Goal: Transaction & Acquisition: Purchase product/service

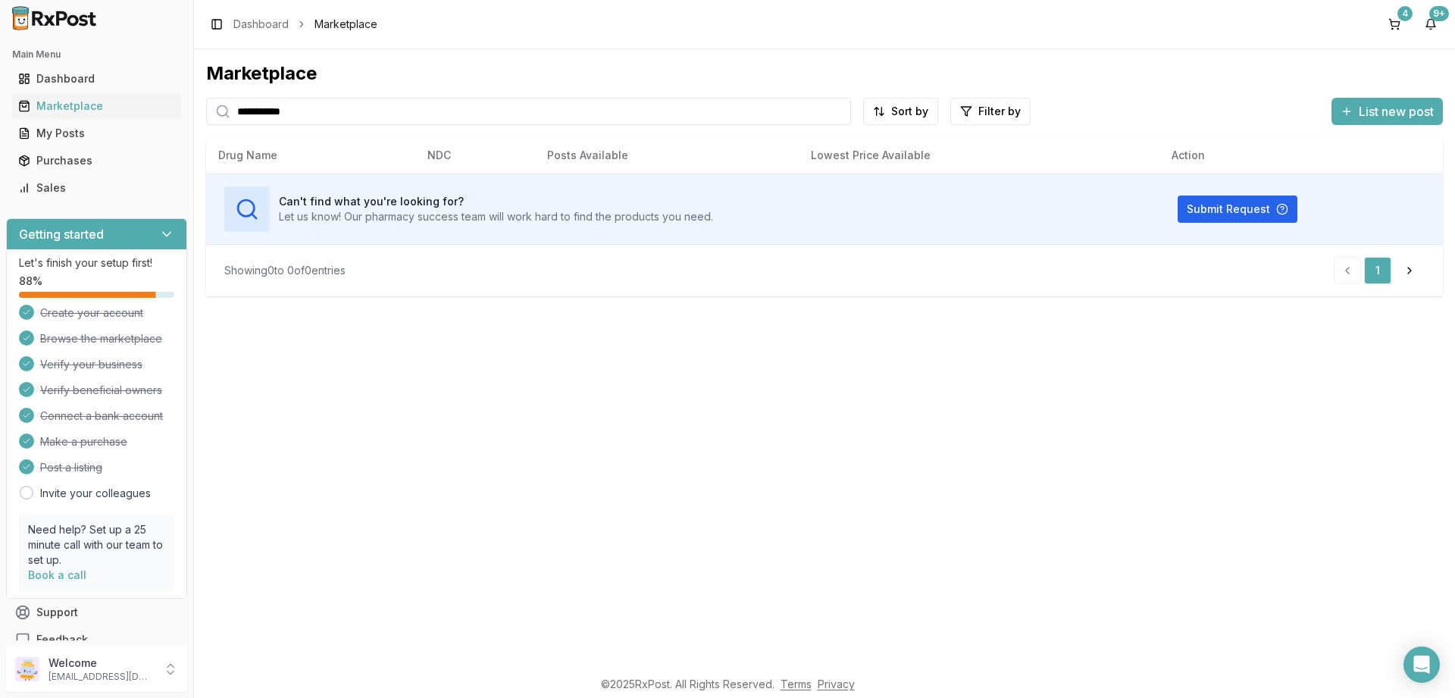
click at [341, 118] on input "**********" at bounding box center [528, 111] width 645 height 27
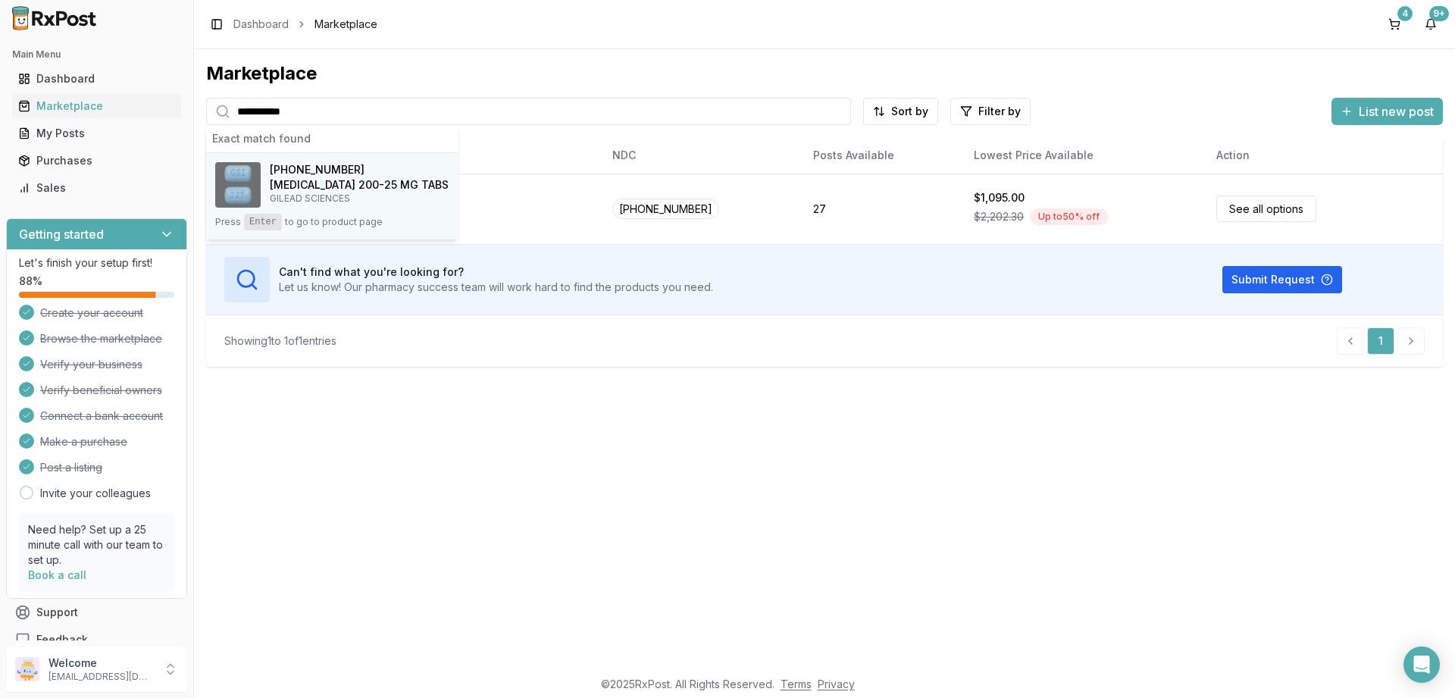
type input "**********"
click at [289, 194] on p "GILEAD SCIENCES" at bounding box center [359, 198] width 179 height 12
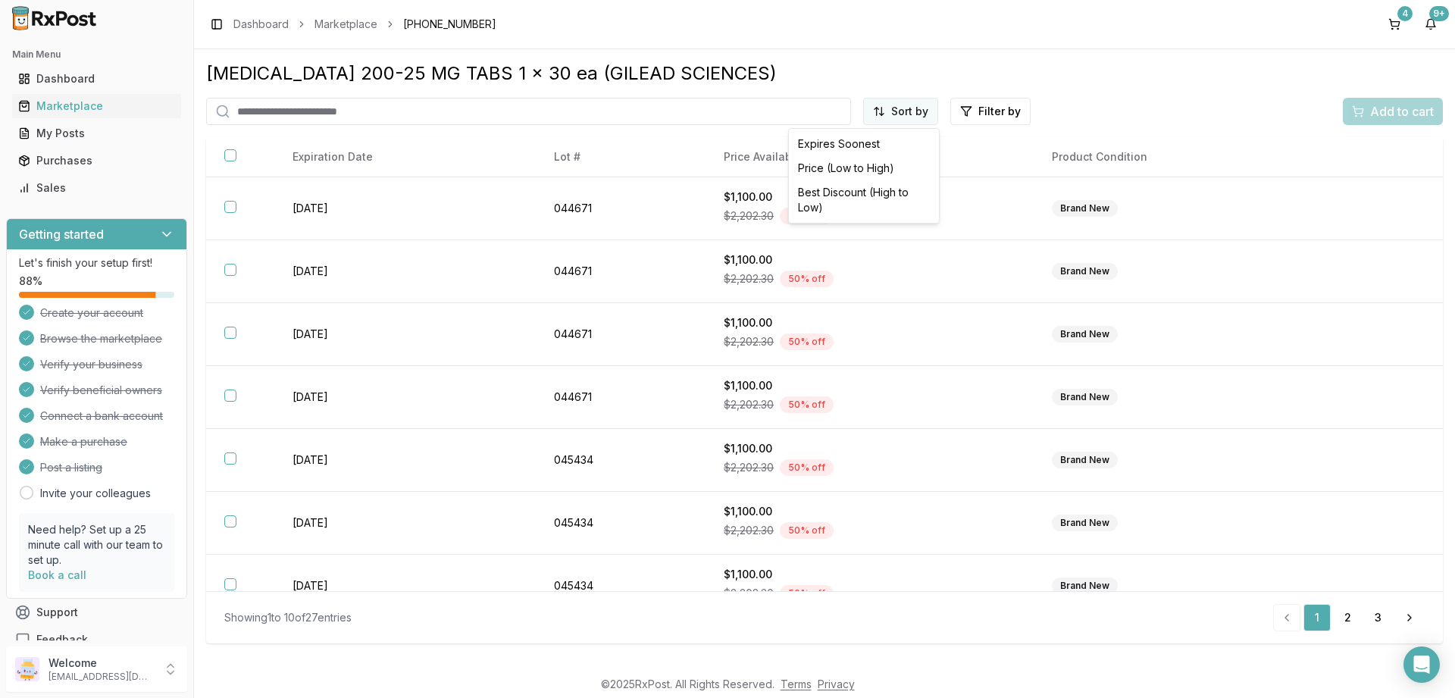
click at [901, 103] on html "Main Menu Dashboard Marketplace My Posts Purchases Sales Getting started Let's …" at bounding box center [727, 349] width 1455 height 698
click at [874, 168] on div "Price (Low to High)" at bounding box center [864, 168] width 144 height 24
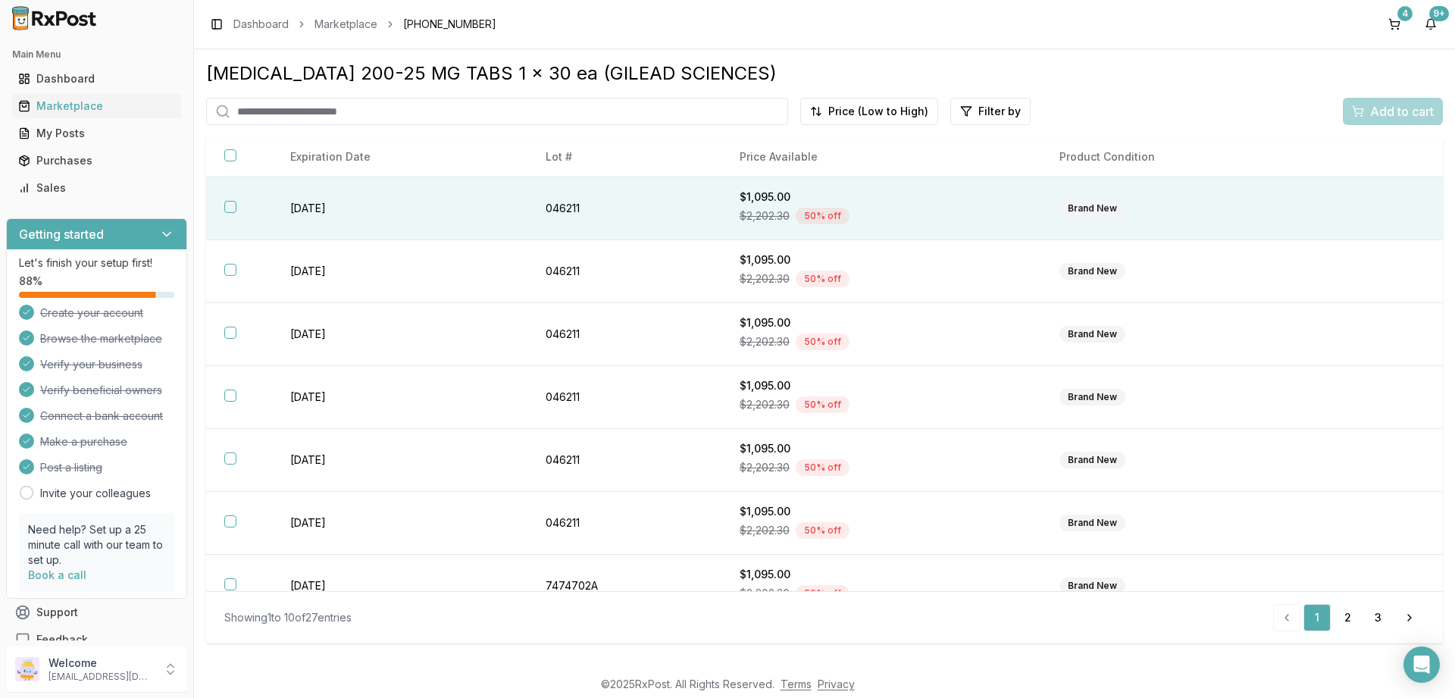
click at [233, 208] on button "button" at bounding box center [230, 207] width 12 height 12
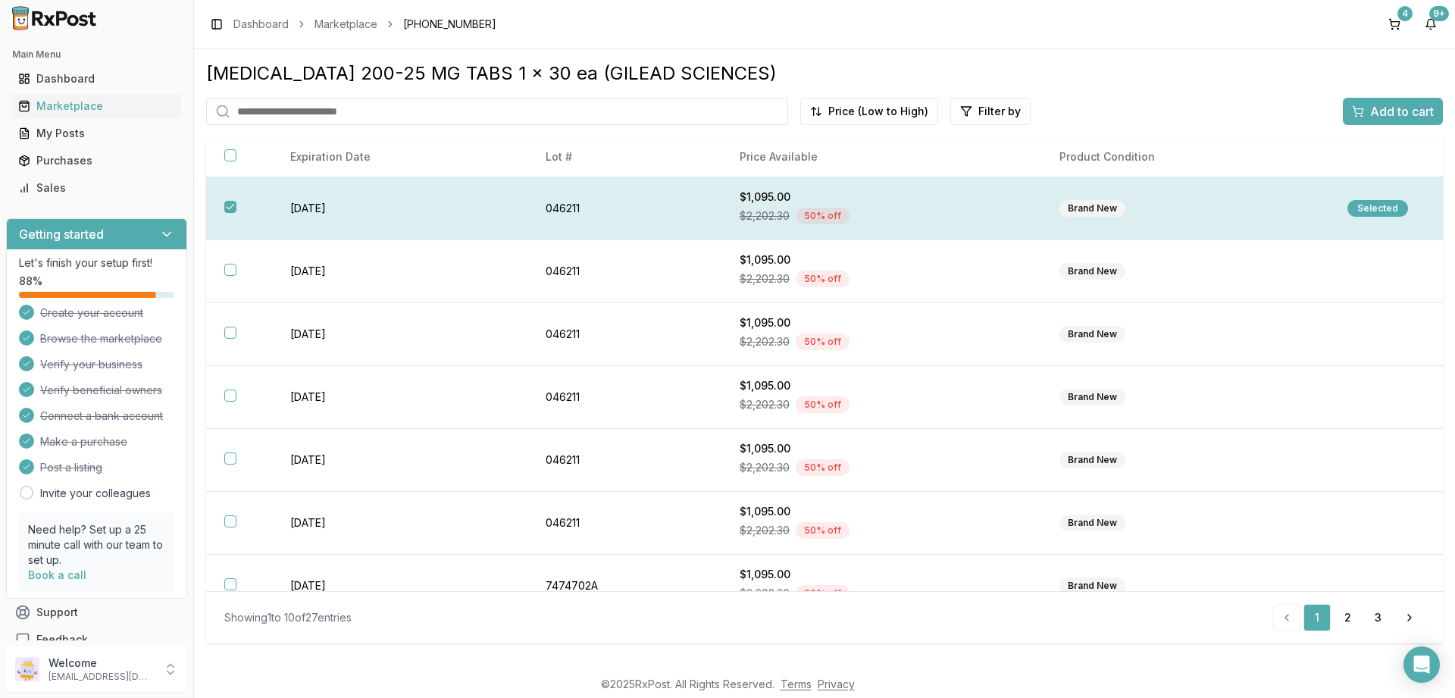
click at [1370, 205] on div "Selected" at bounding box center [1377, 208] width 61 height 17
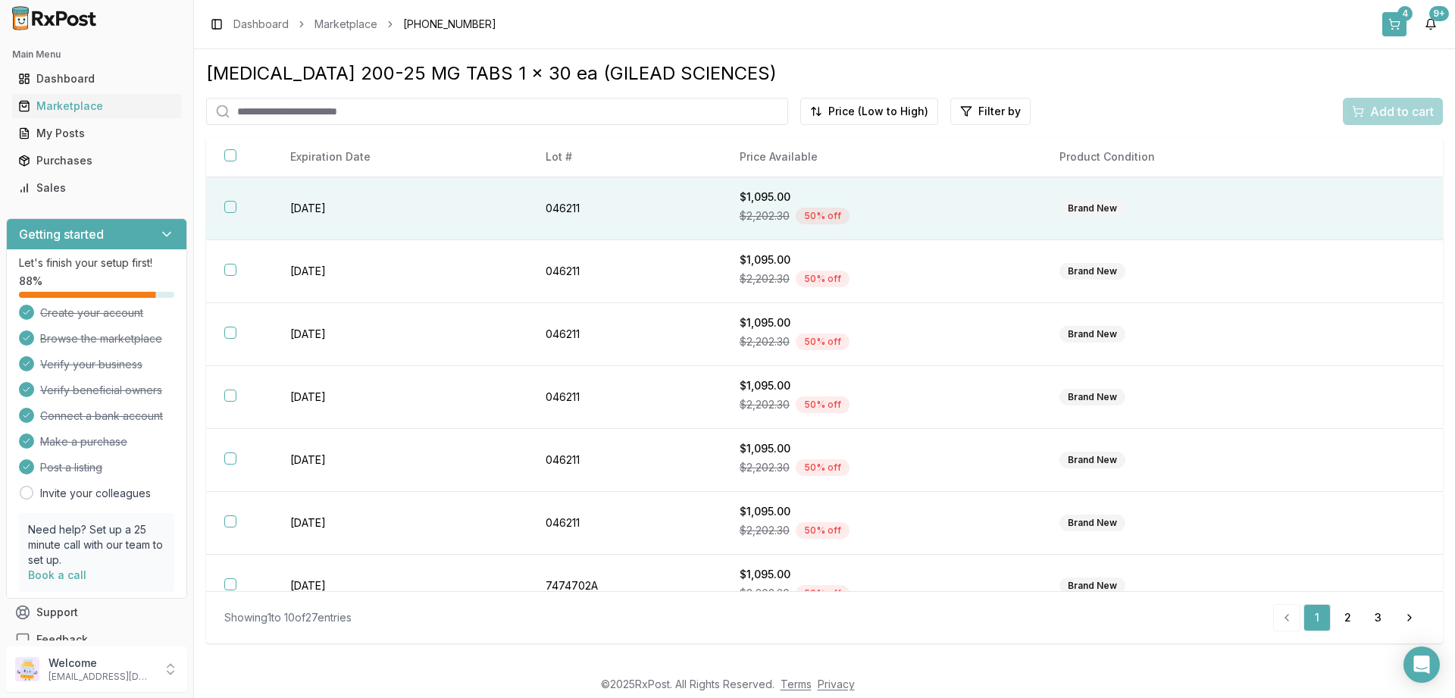
click at [1392, 18] on button "4" at bounding box center [1394, 24] width 24 height 24
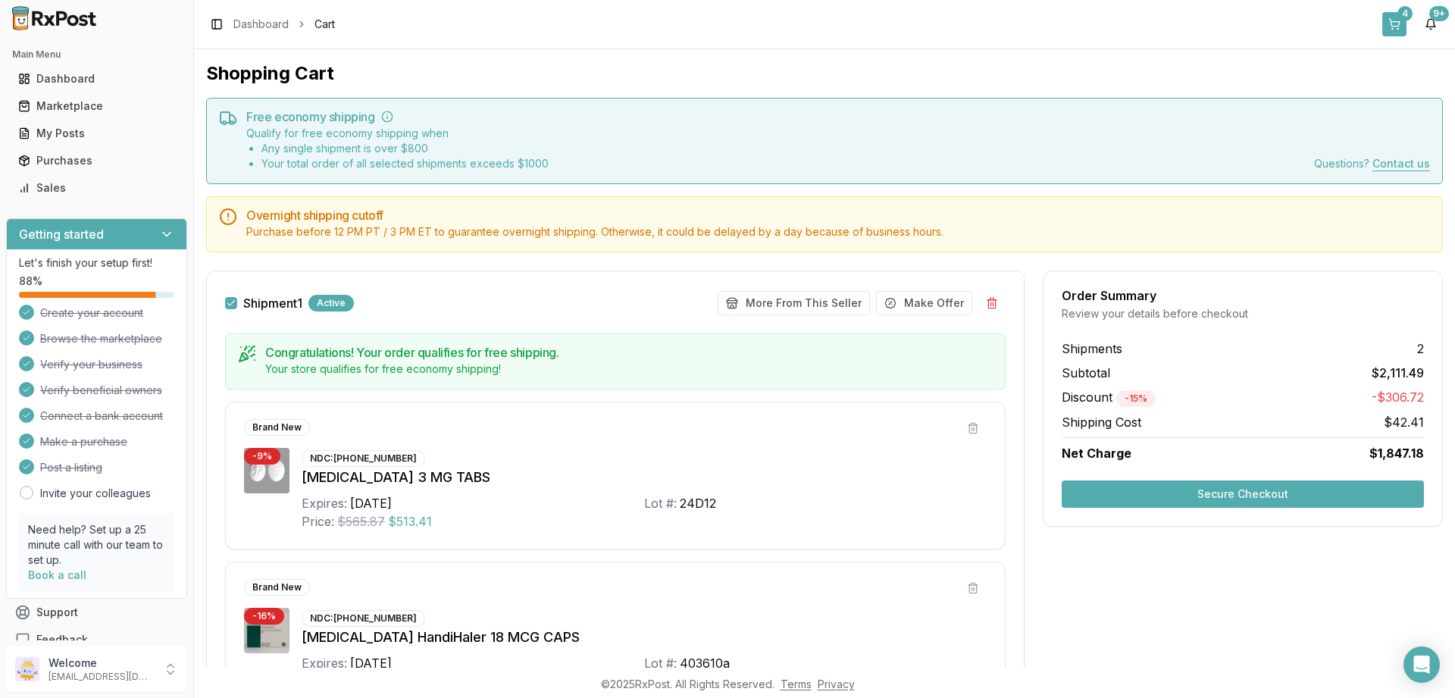
click at [1398, 22] on button "4" at bounding box center [1394, 24] width 24 height 24
click at [1404, 25] on button "4" at bounding box center [1394, 24] width 24 height 24
click at [68, 101] on div "Marketplace" at bounding box center [96, 106] width 157 height 15
click at [272, 20] on link "Dashboard" at bounding box center [260, 24] width 55 height 15
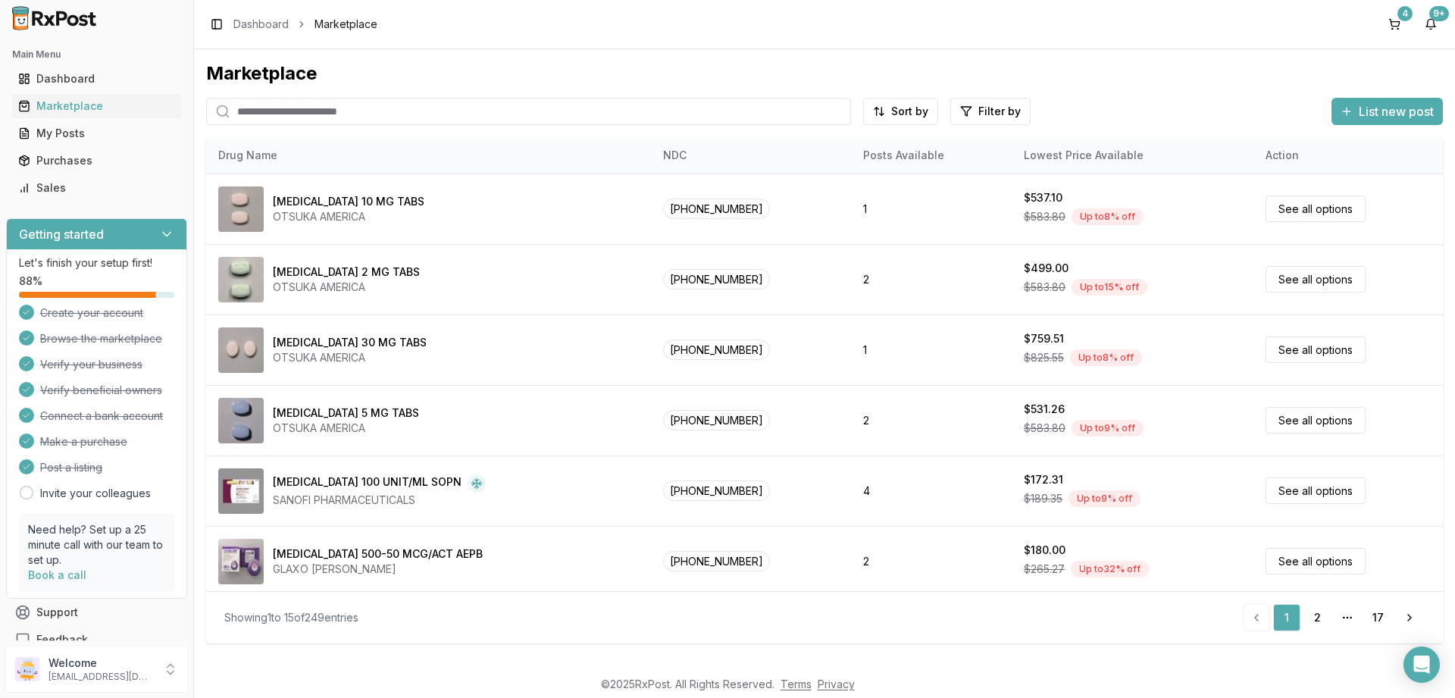
paste input "**********"
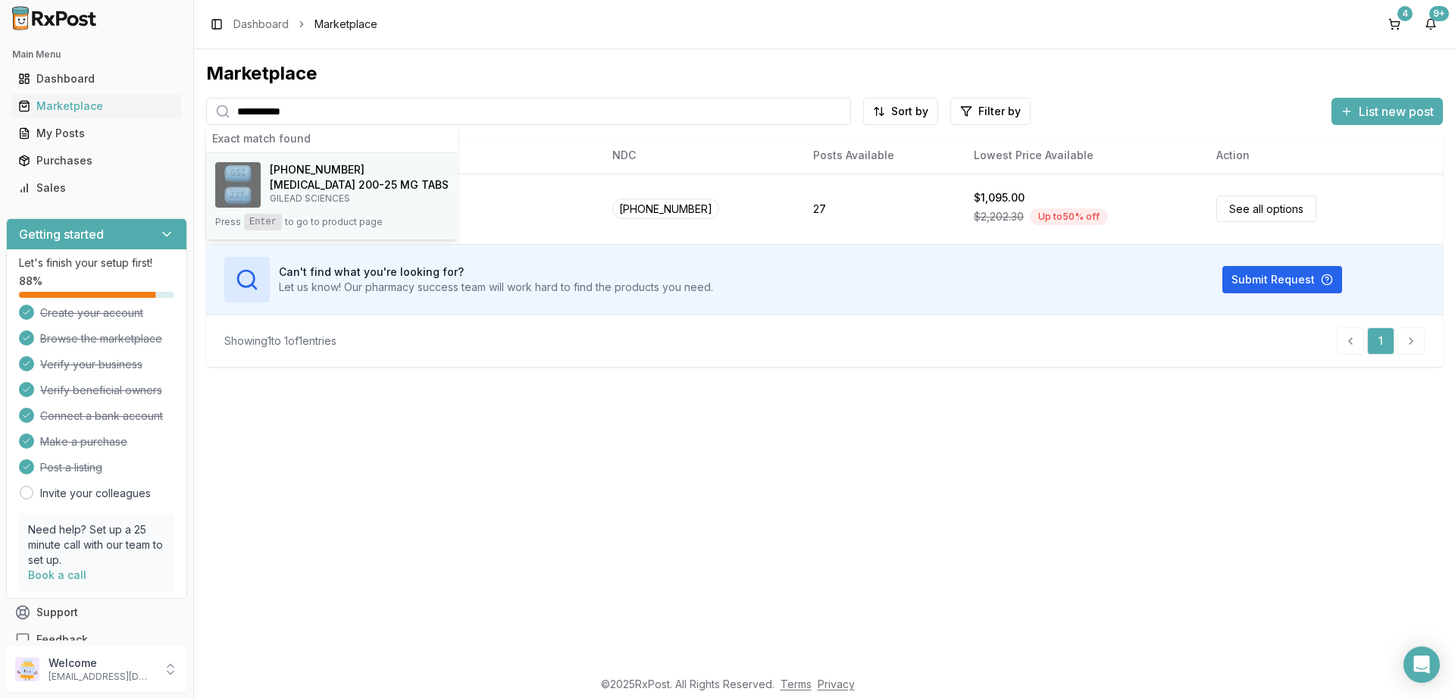
type input "**********"
click at [317, 183] on h4 "[MEDICAL_DATA] 200-25 MG TABS" at bounding box center [359, 184] width 179 height 15
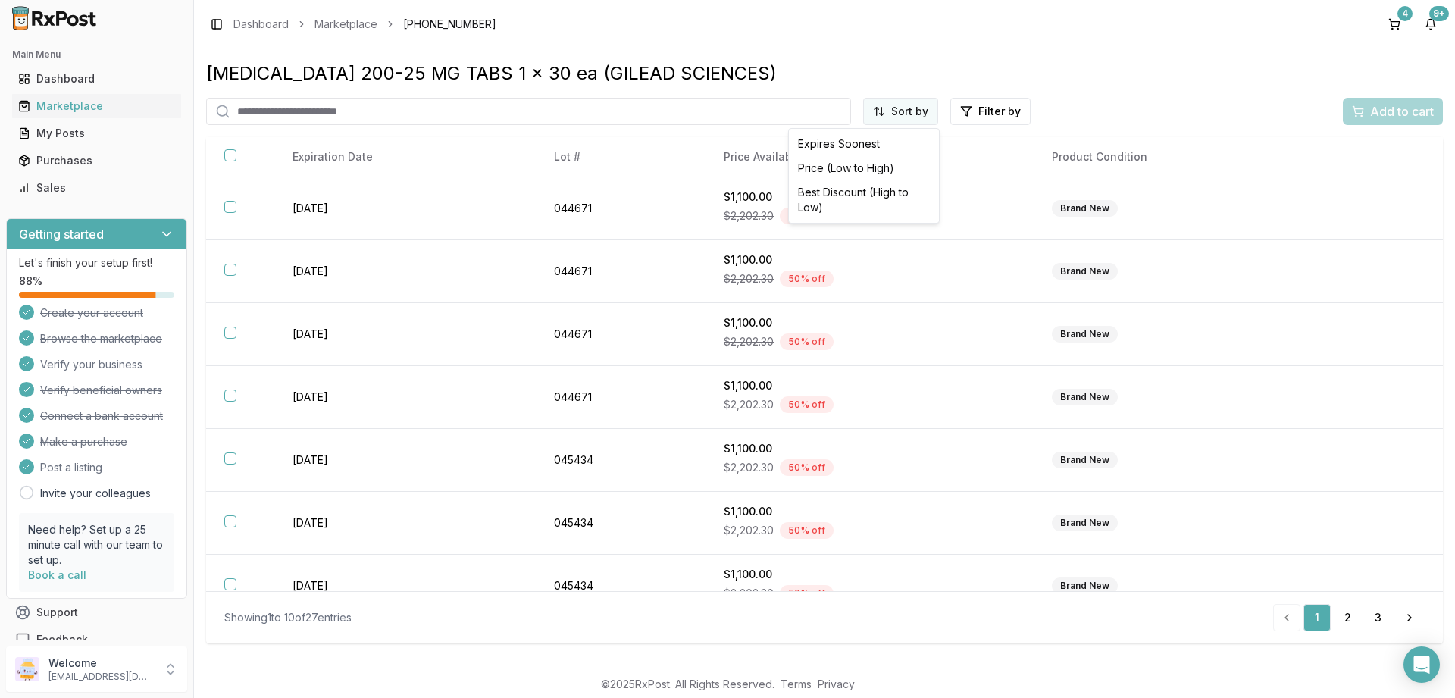
click at [930, 114] on html "Main Menu Dashboard Marketplace My Posts Purchases Sales Getting started Let's …" at bounding box center [727, 349] width 1455 height 698
click at [859, 163] on div "Price (Low to High)" at bounding box center [864, 168] width 144 height 24
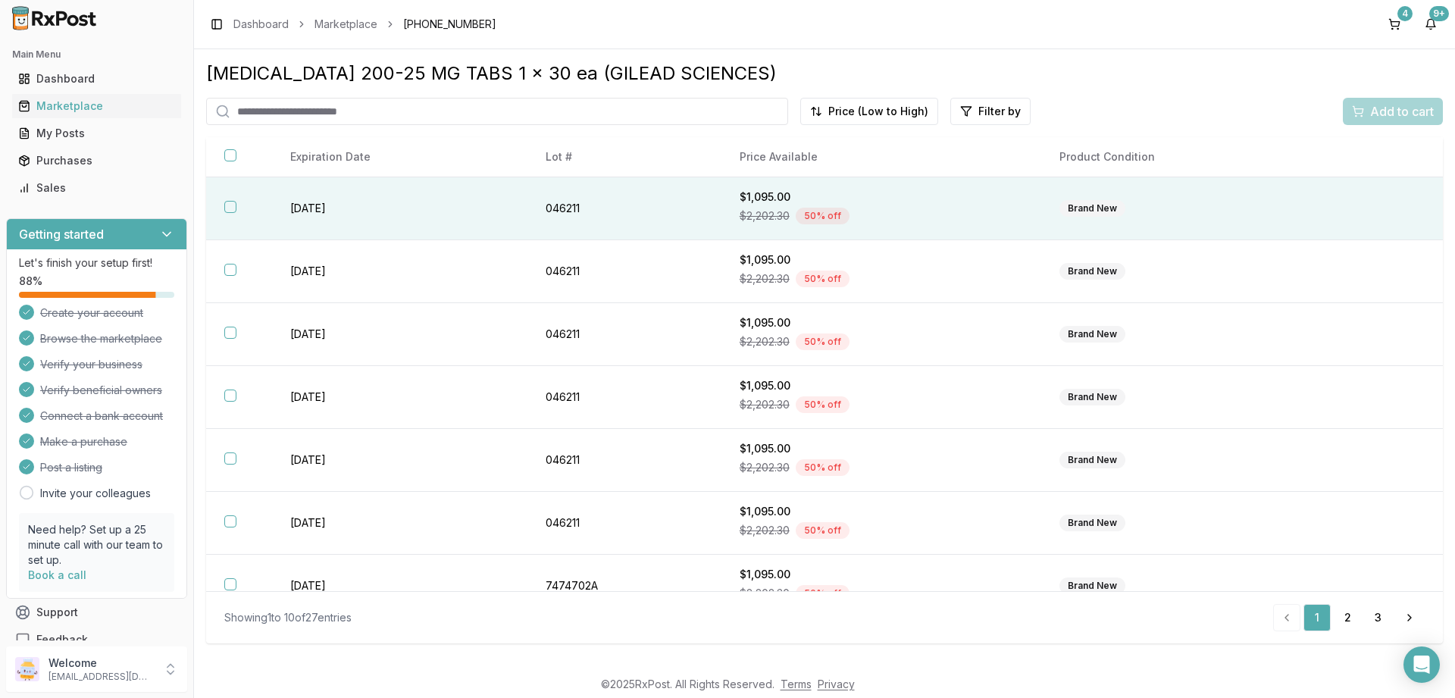
click at [232, 206] on button "button" at bounding box center [230, 207] width 12 height 12
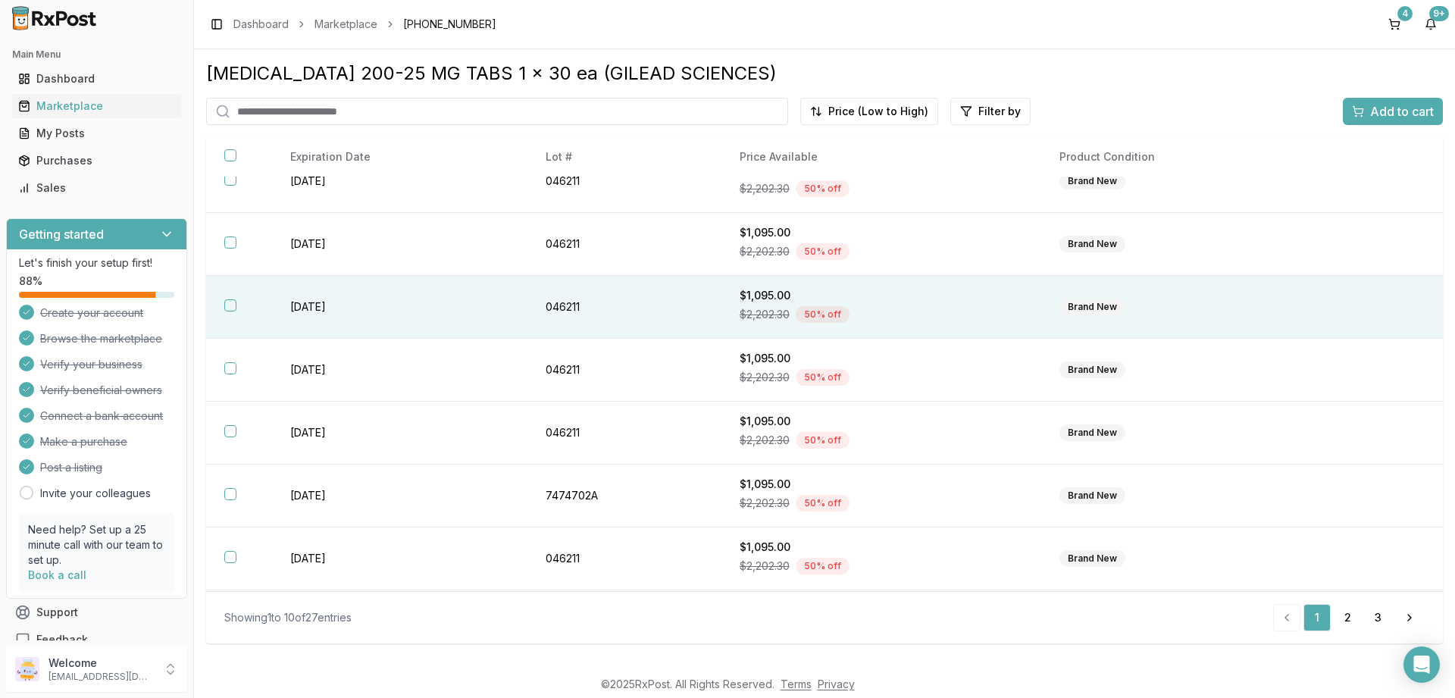
scroll to position [91, 0]
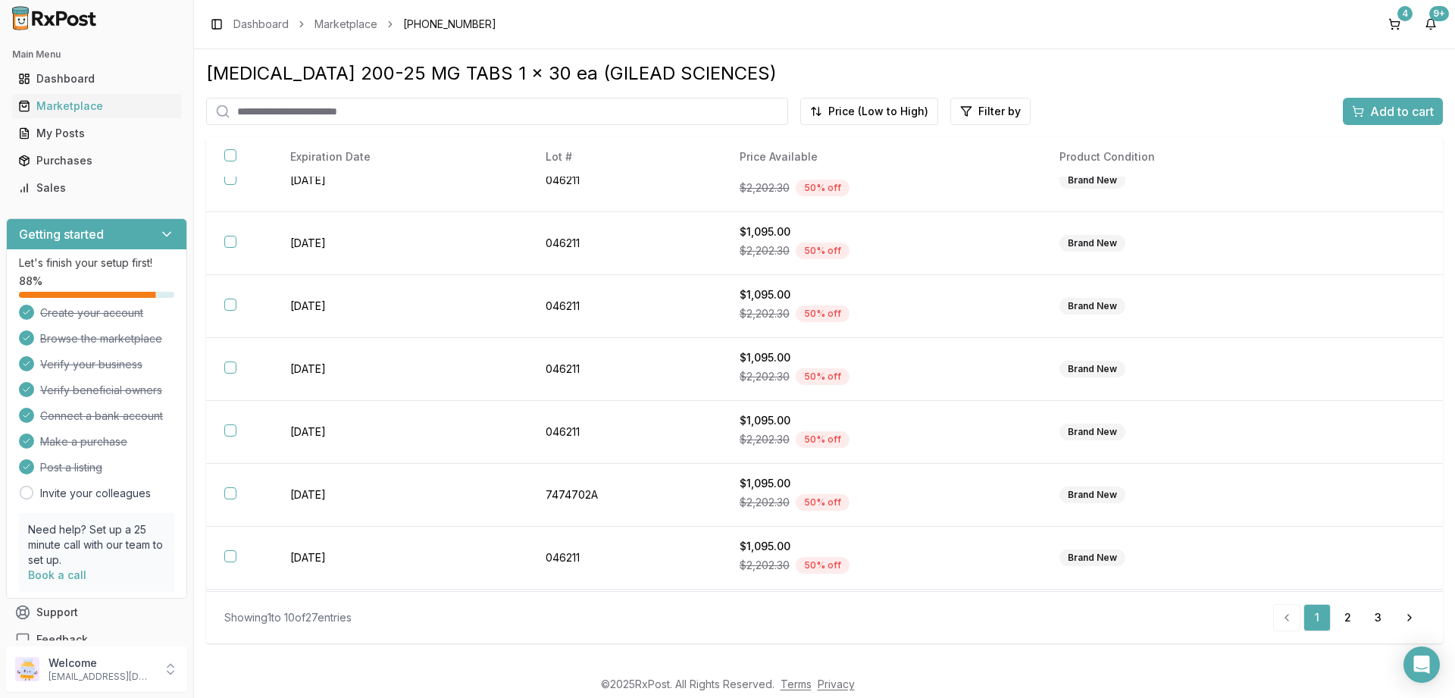
click at [1396, 114] on span "Add to cart" at bounding box center [1402, 111] width 64 height 18
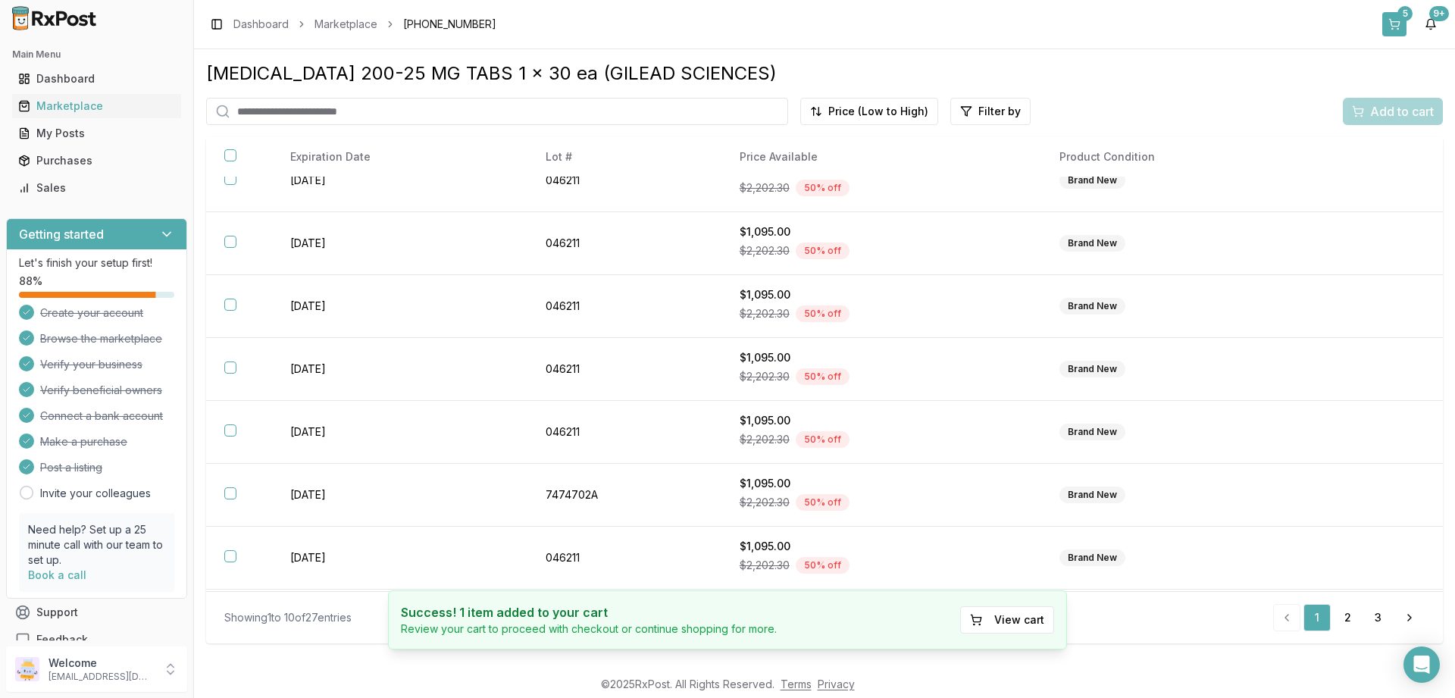
click at [1396, 23] on button "5" at bounding box center [1394, 24] width 24 height 24
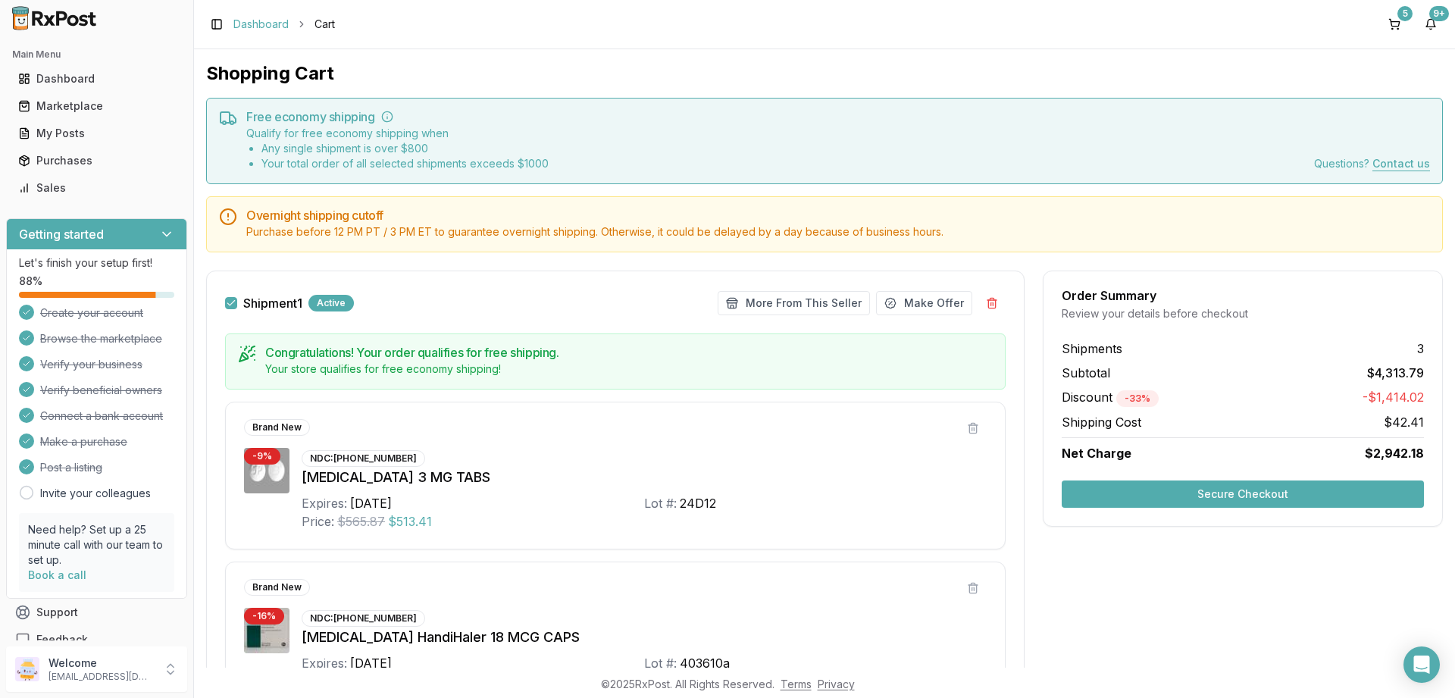
click at [265, 30] on link "Dashboard" at bounding box center [260, 24] width 55 height 15
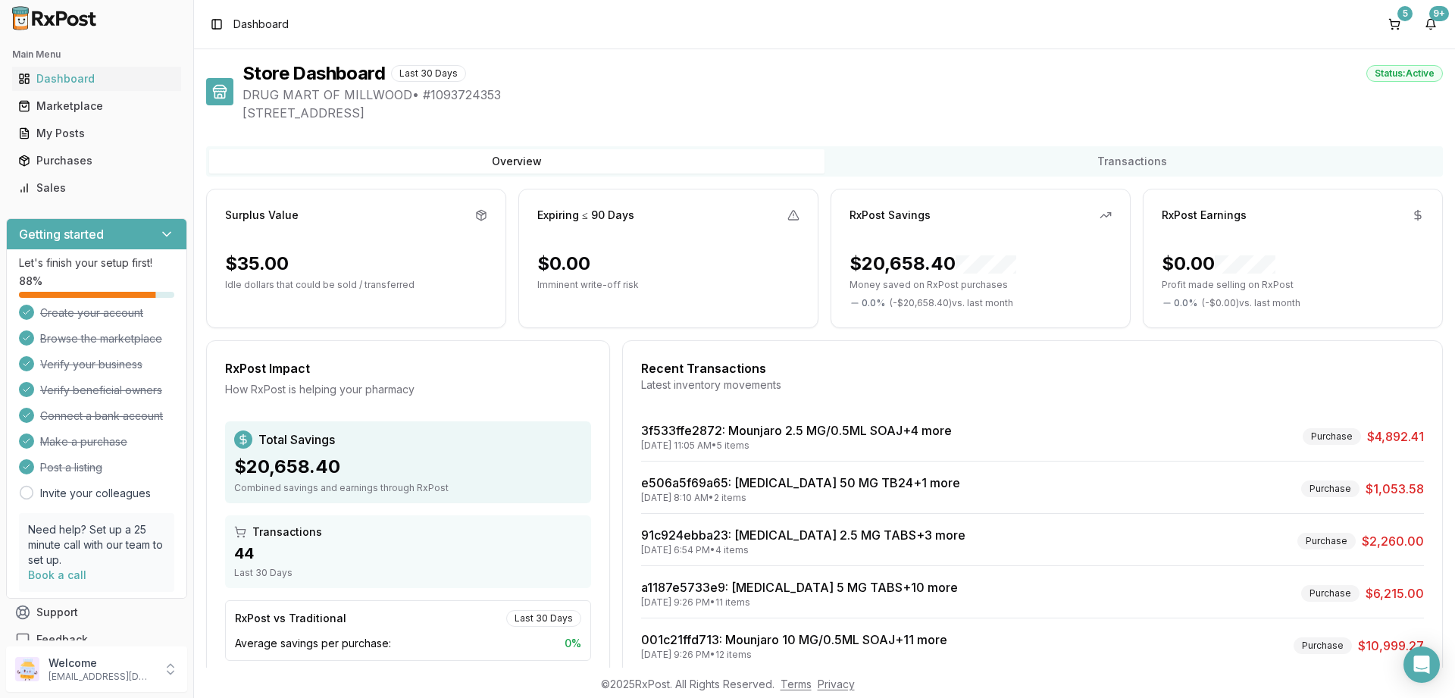
click at [87, 105] on div "Marketplace" at bounding box center [96, 106] width 157 height 15
click at [76, 105] on div "Marketplace" at bounding box center [96, 106] width 157 height 15
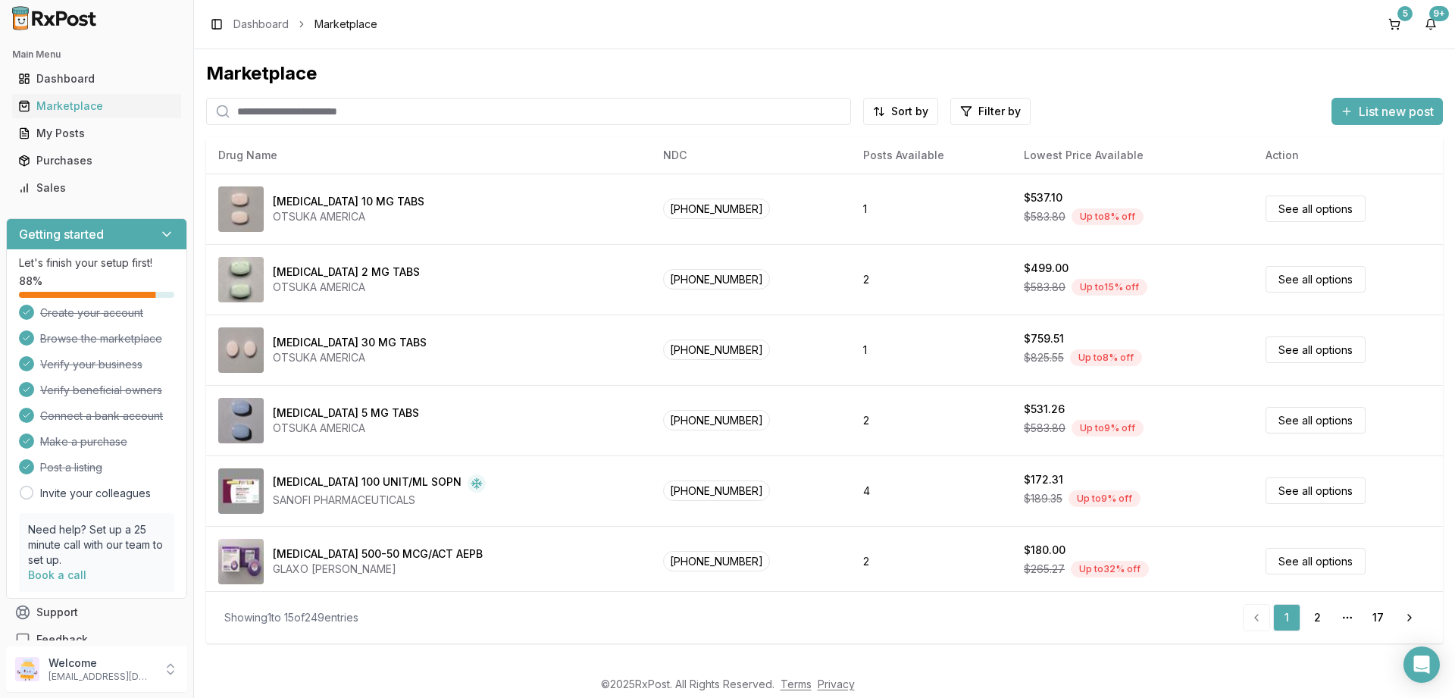
click at [368, 111] on input "search" at bounding box center [528, 111] width 645 height 27
paste input "**********"
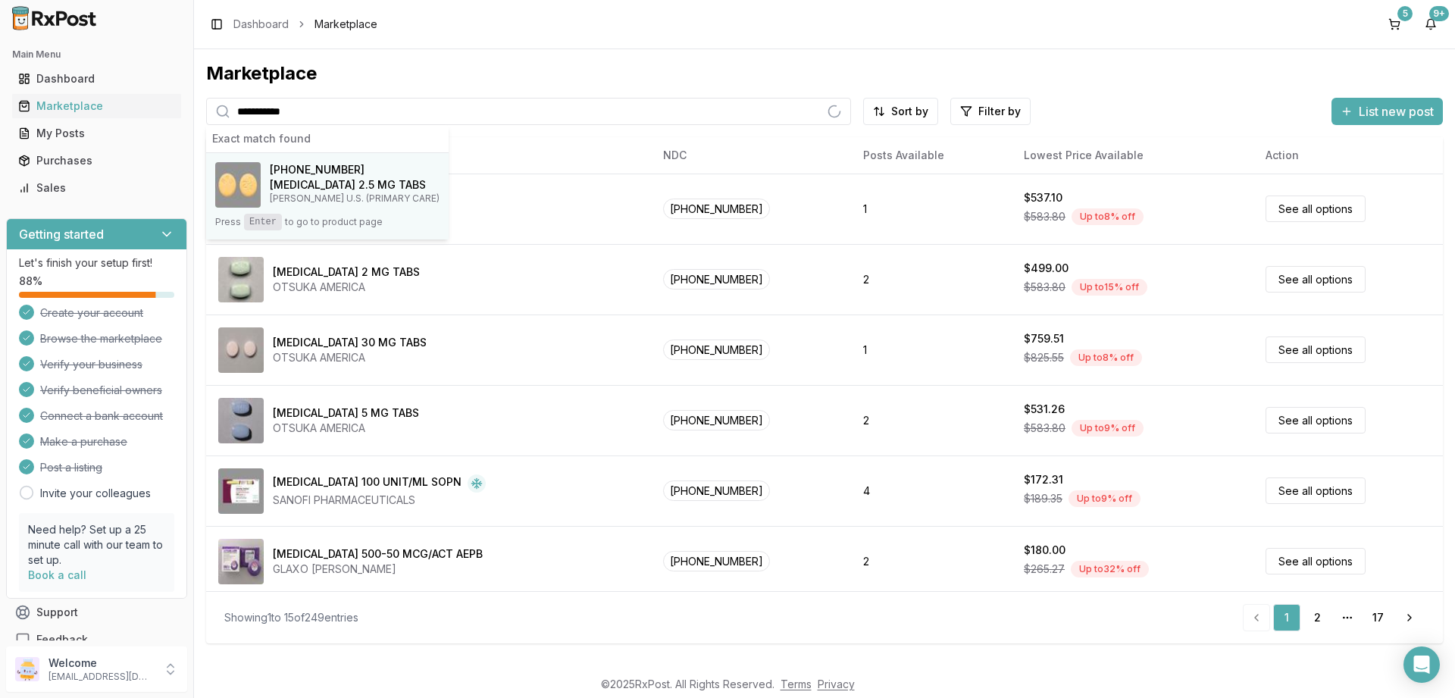
type input "**********"
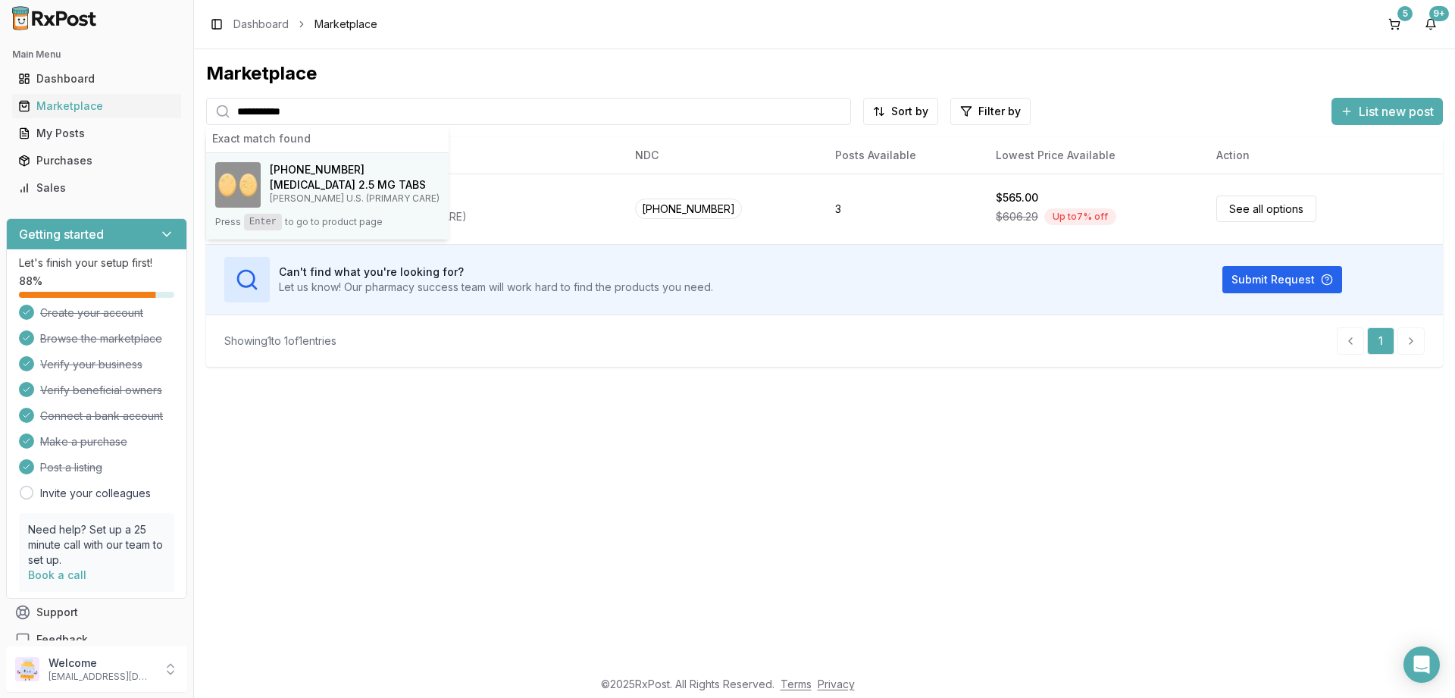
click at [259, 230] on button "00003-0893-21 Eliquis 2.5 MG TABS B-M SQUIBB U.S. (PRIMARY CARE) Press Enter to…" at bounding box center [327, 196] width 242 height 86
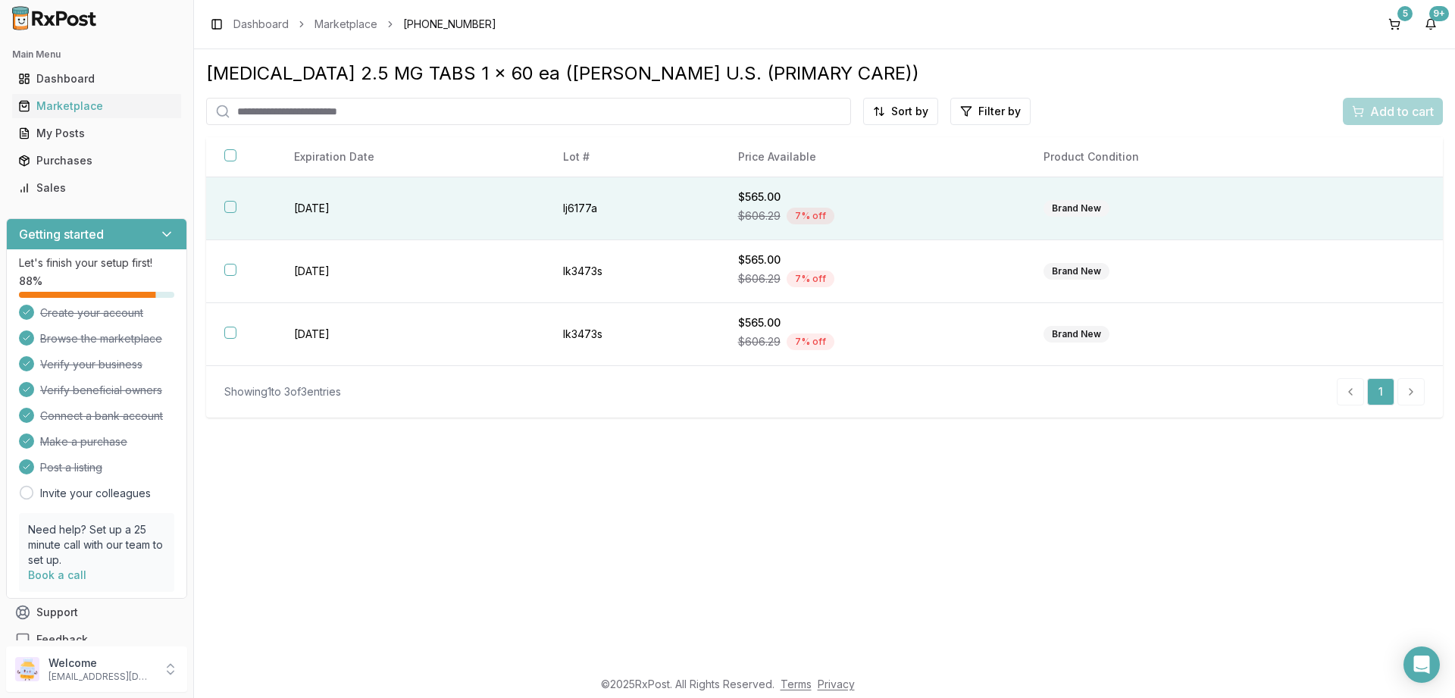
click at [229, 211] on button "button" at bounding box center [230, 207] width 12 height 12
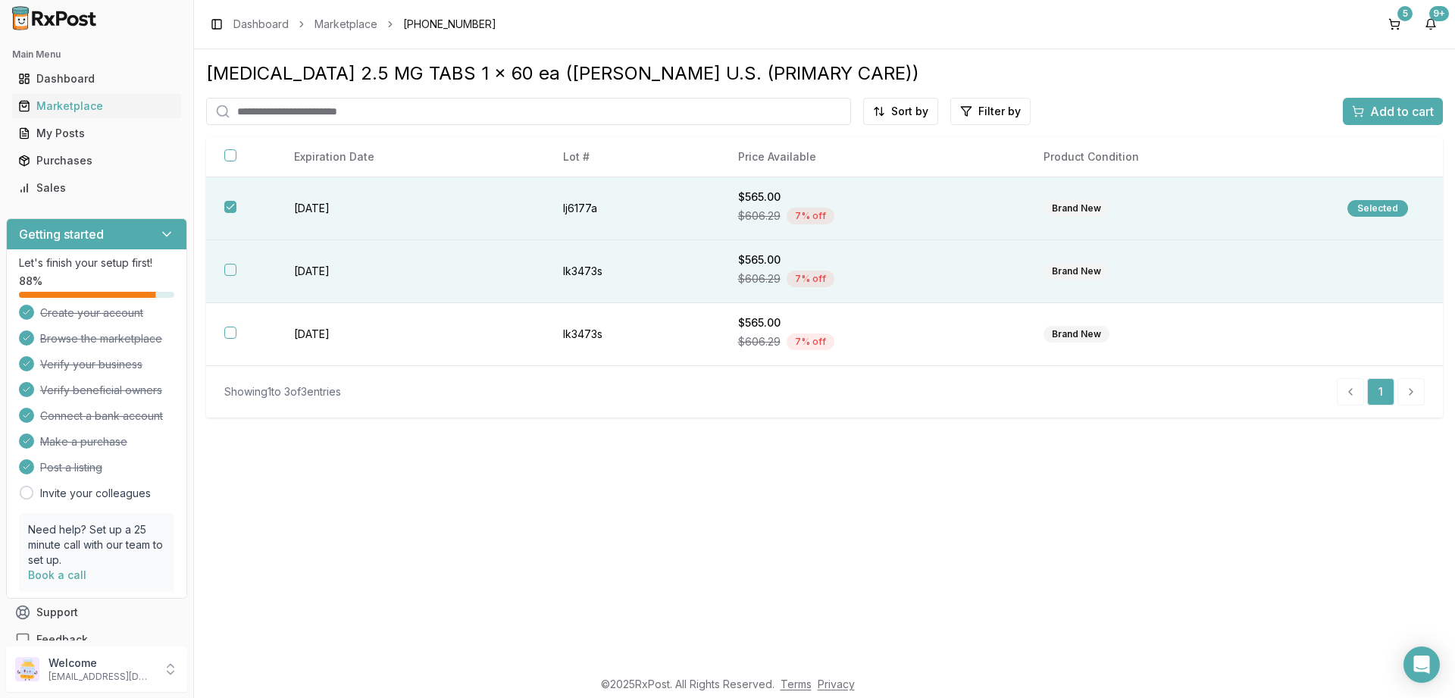
click at [235, 271] on button "button" at bounding box center [230, 270] width 12 height 12
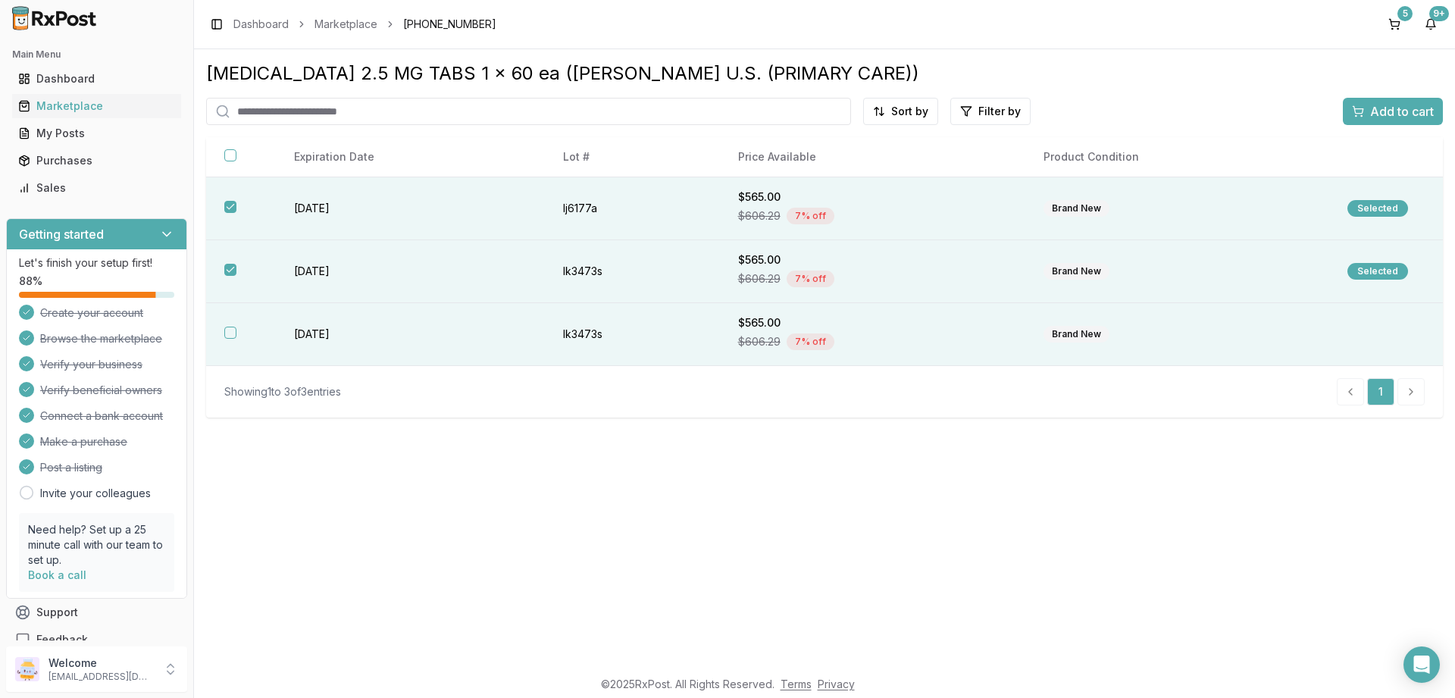
click at [231, 335] on button "button" at bounding box center [230, 333] width 12 height 12
click at [1416, 114] on span "Add to cart" at bounding box center [1402, 111] width 64 height 18
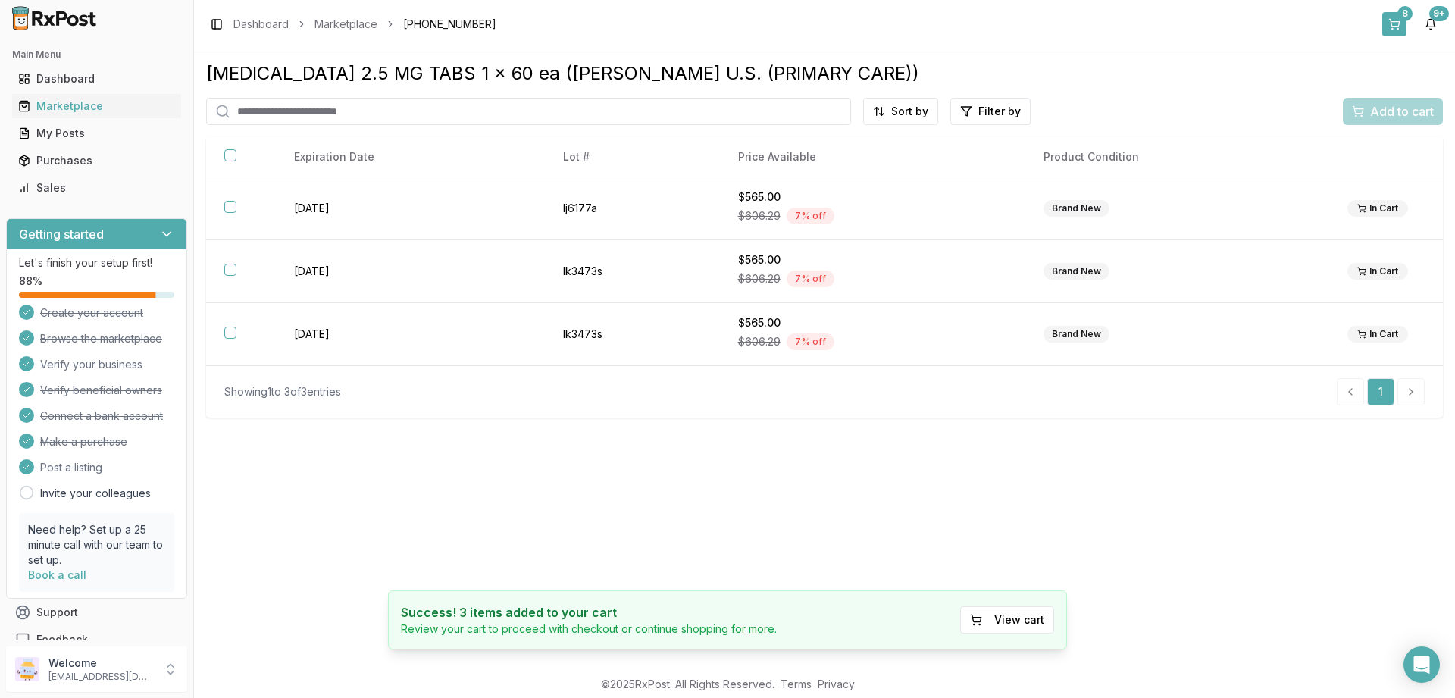
click at [1397, 19] on button "8" at bounding box center [1394, 24] width 24 height 24
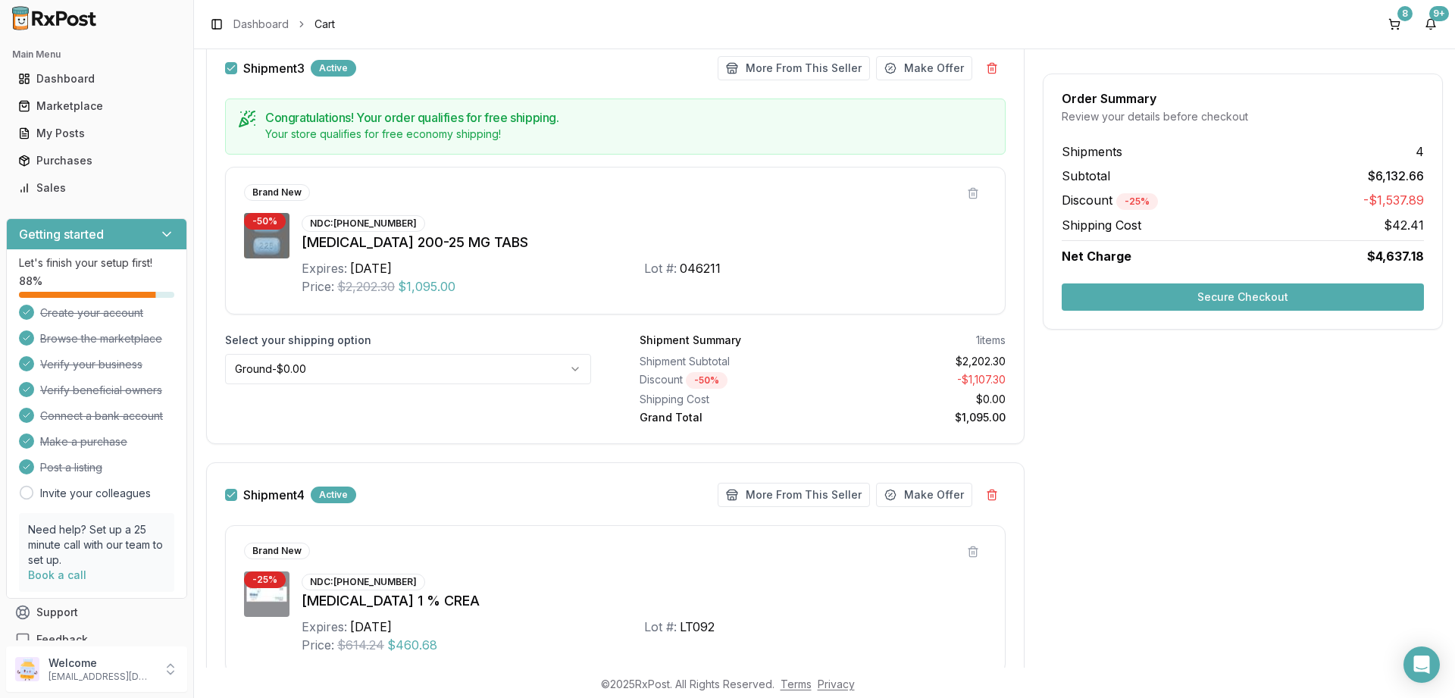
scroll to position [1927, 0]
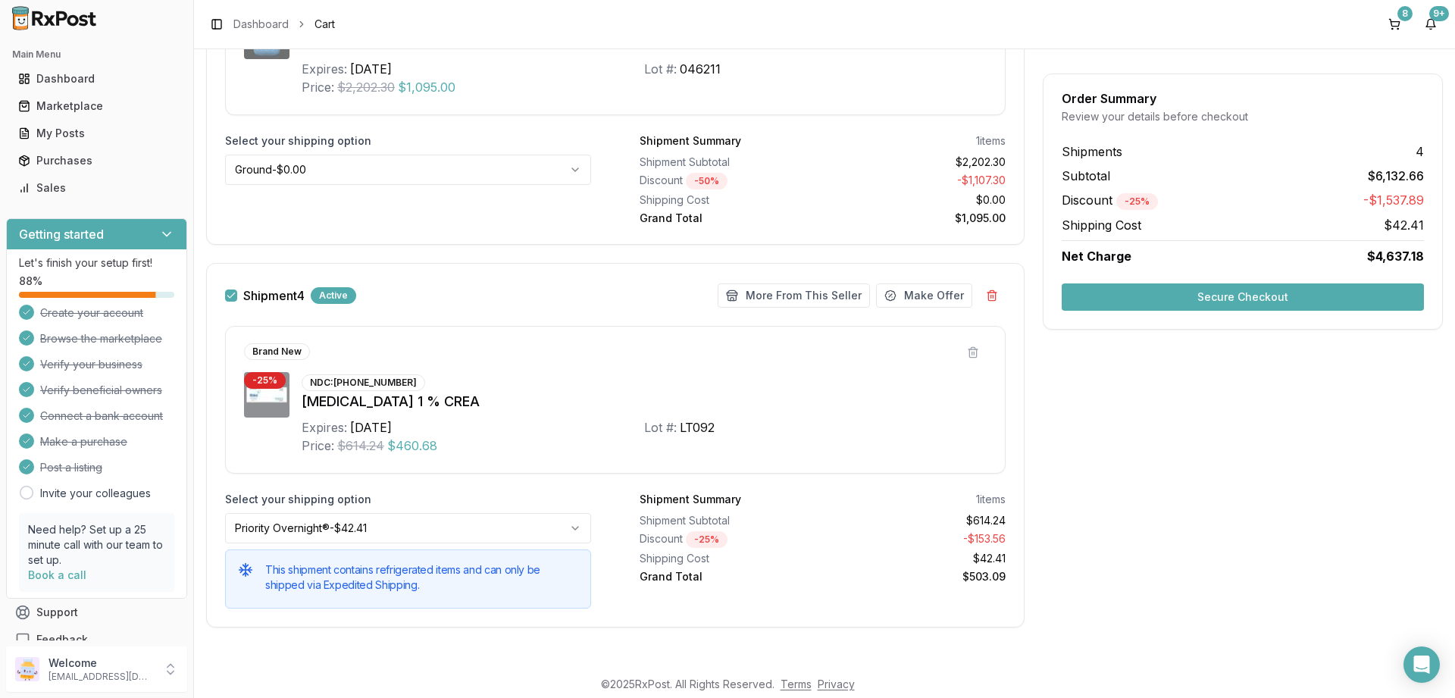
click at [932, 293] on button "Make Offer" at bounding box center [924, 295] width 96 height 24
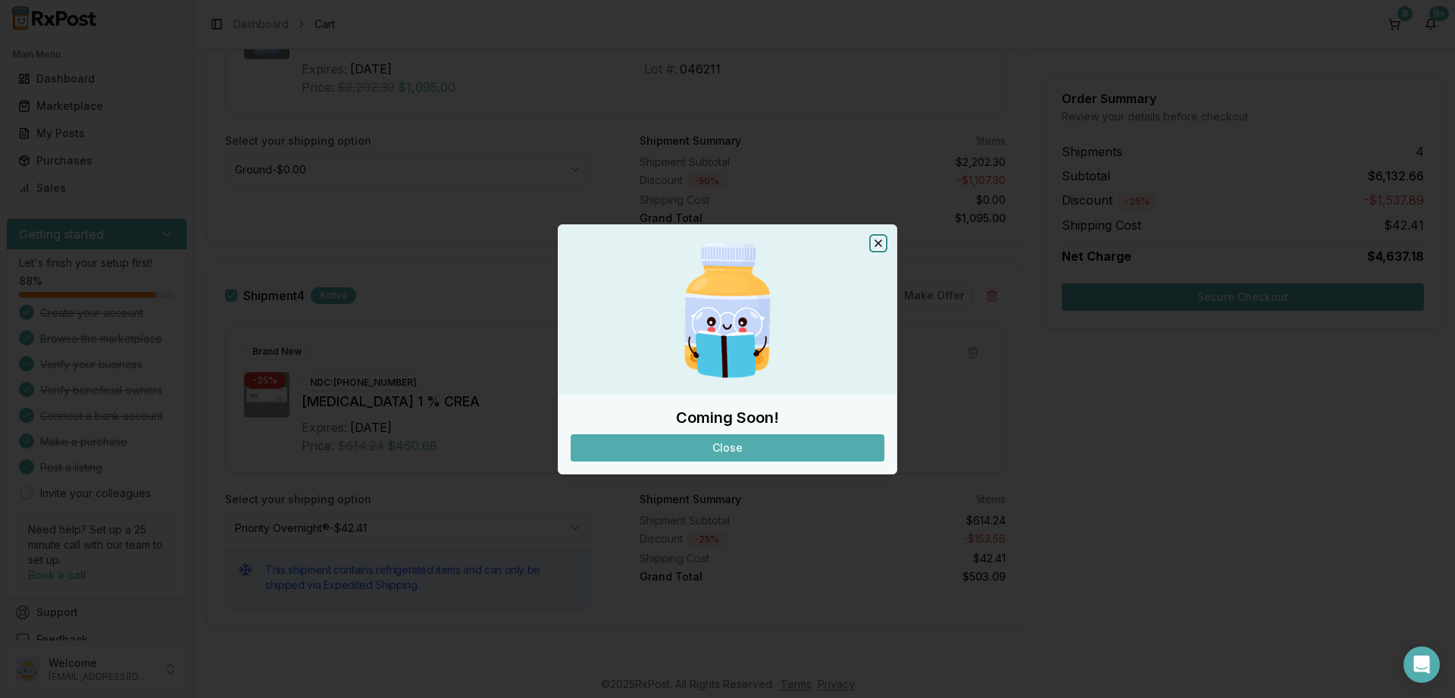
click at [878, 242] on icon "button" at bounding box center [878, 243] width 12 height 12
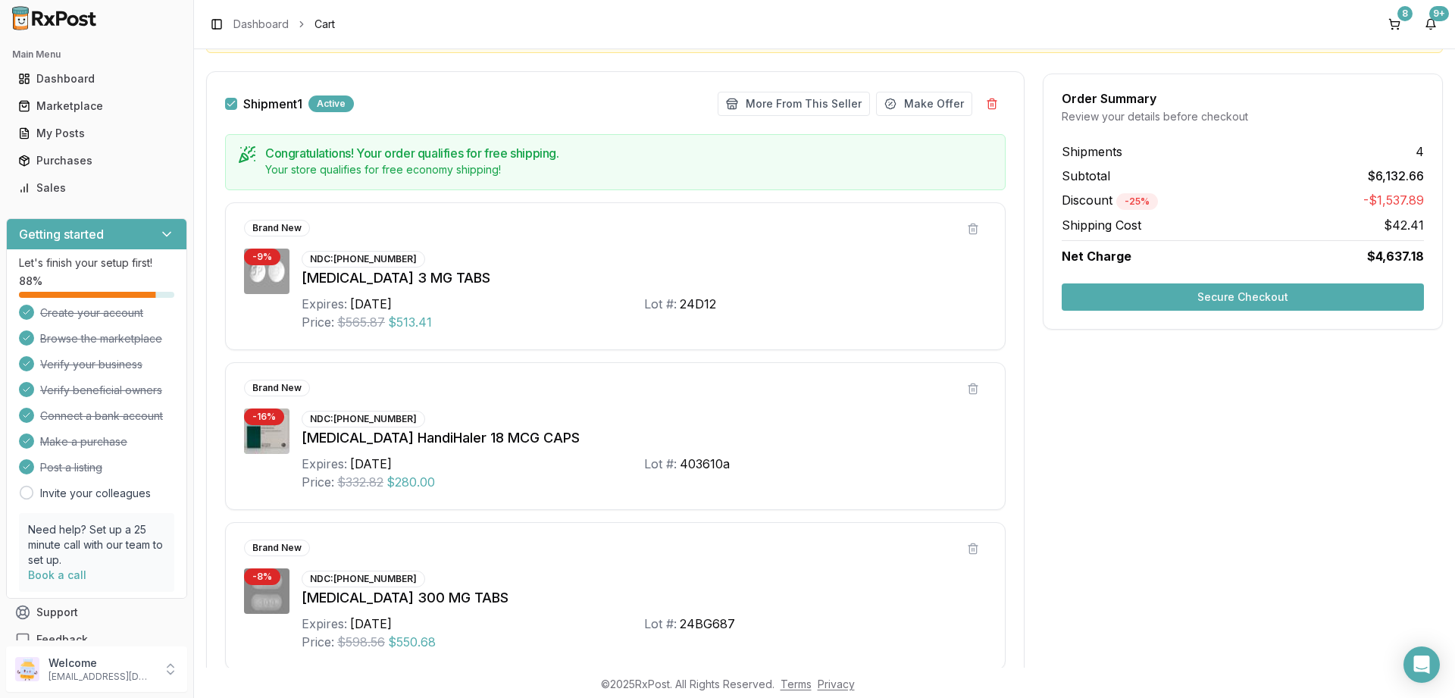
scroll to position [0, 0]
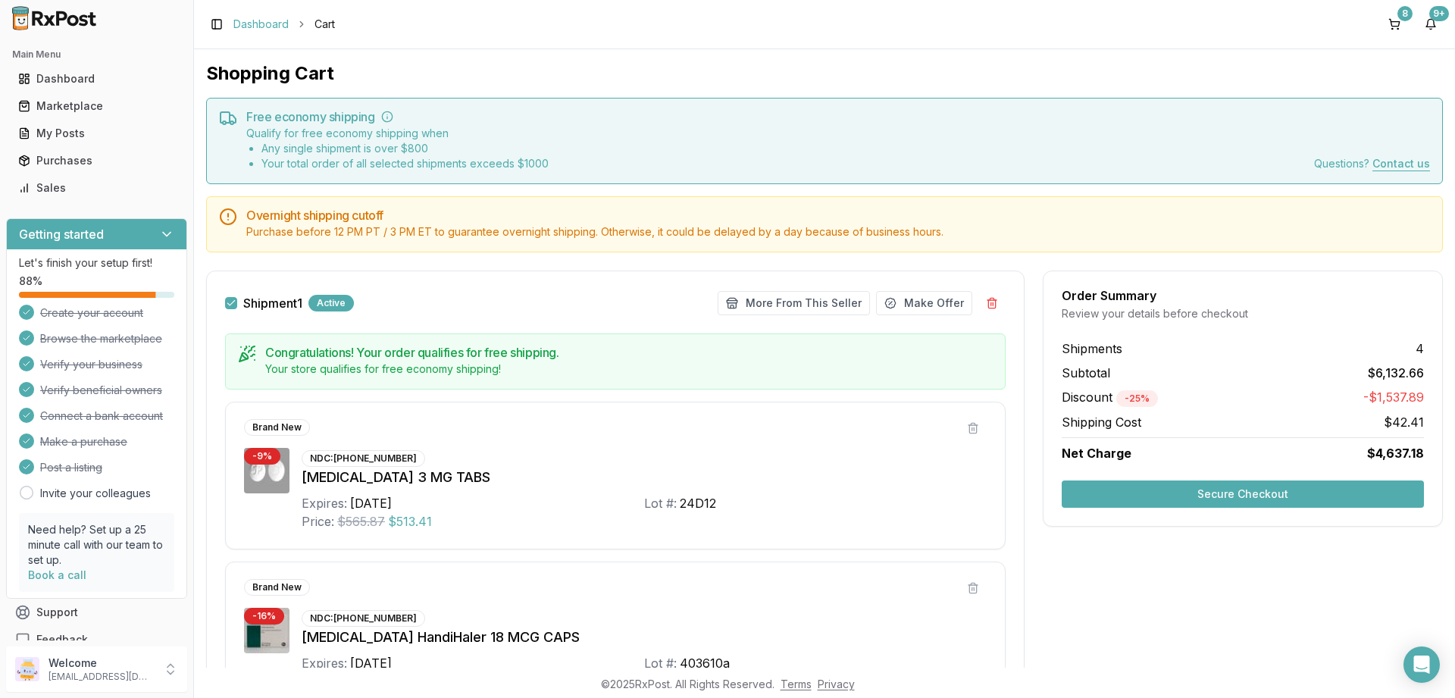
click at [270, 22] on link "Dashboard" at bounding box center [260, 24] width 55 height 15
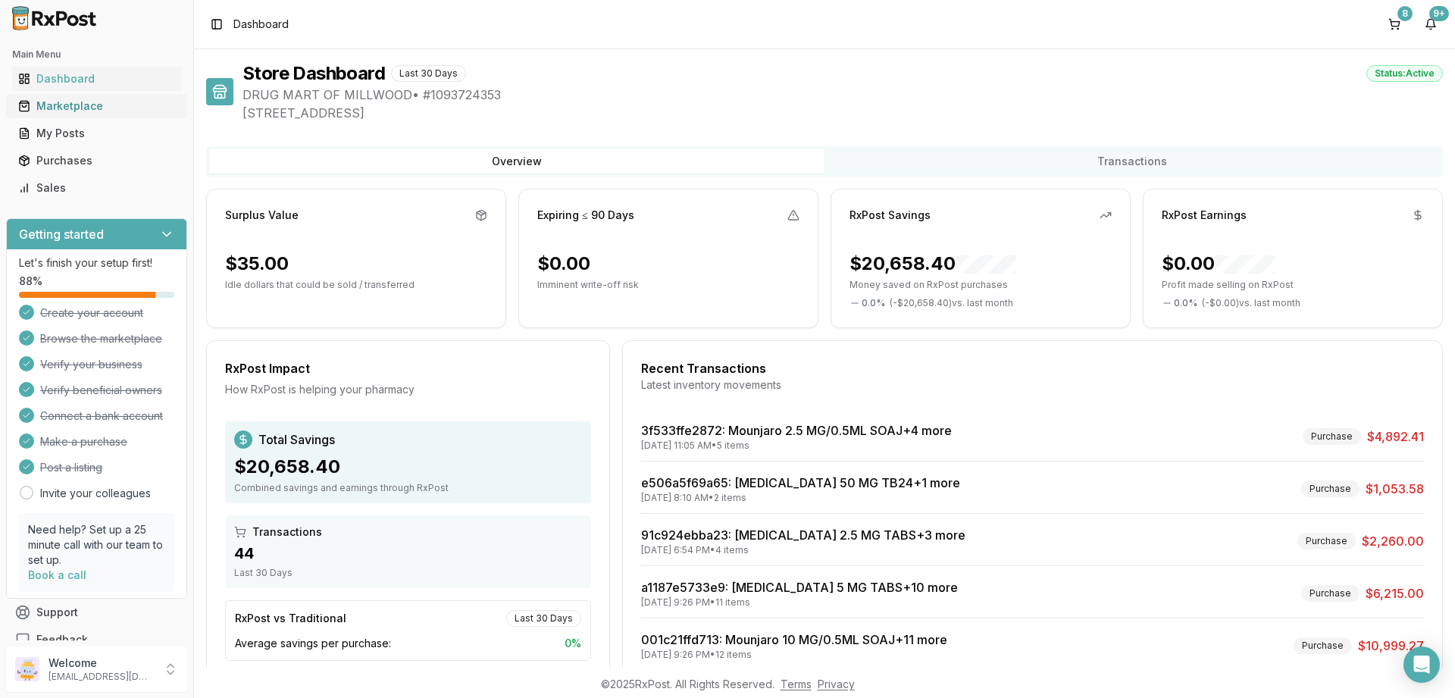
click at [71, 99] on div "Marketplace" at bounding box center [96, 106] width 157 height 15
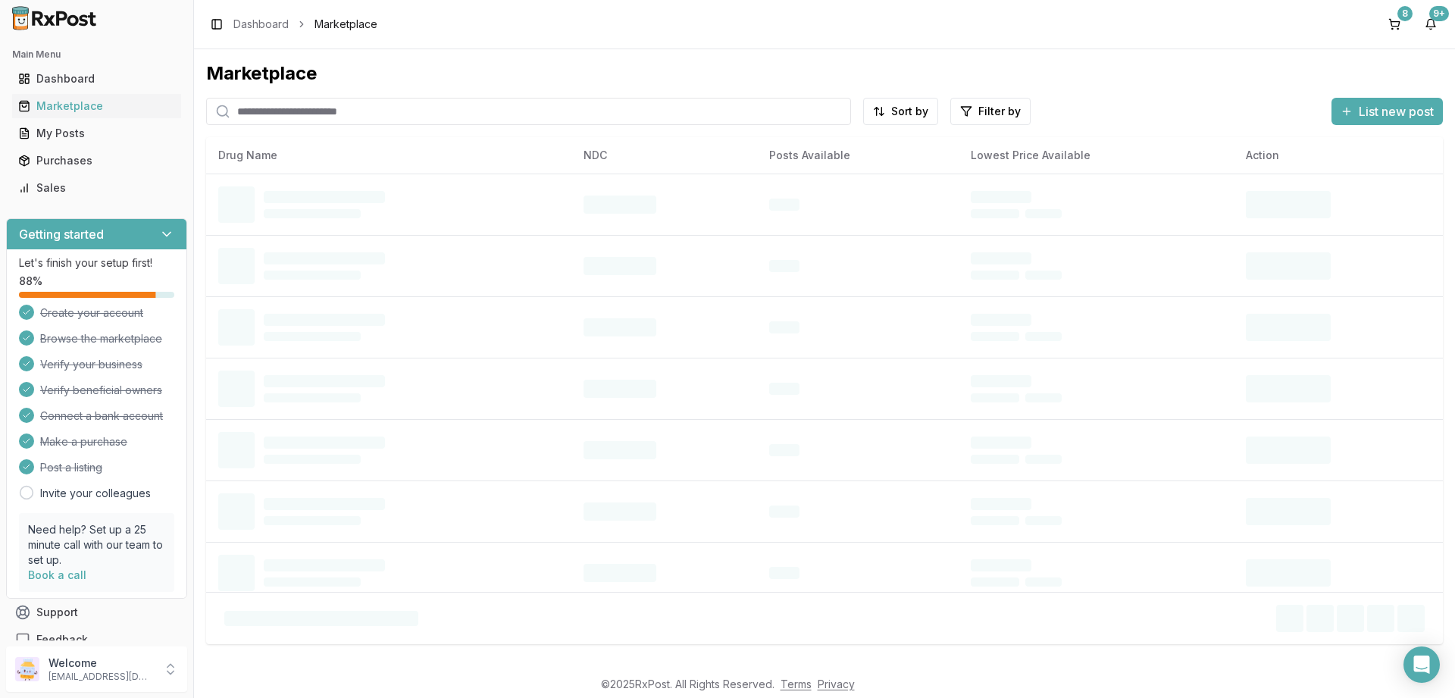
paste input "**********"
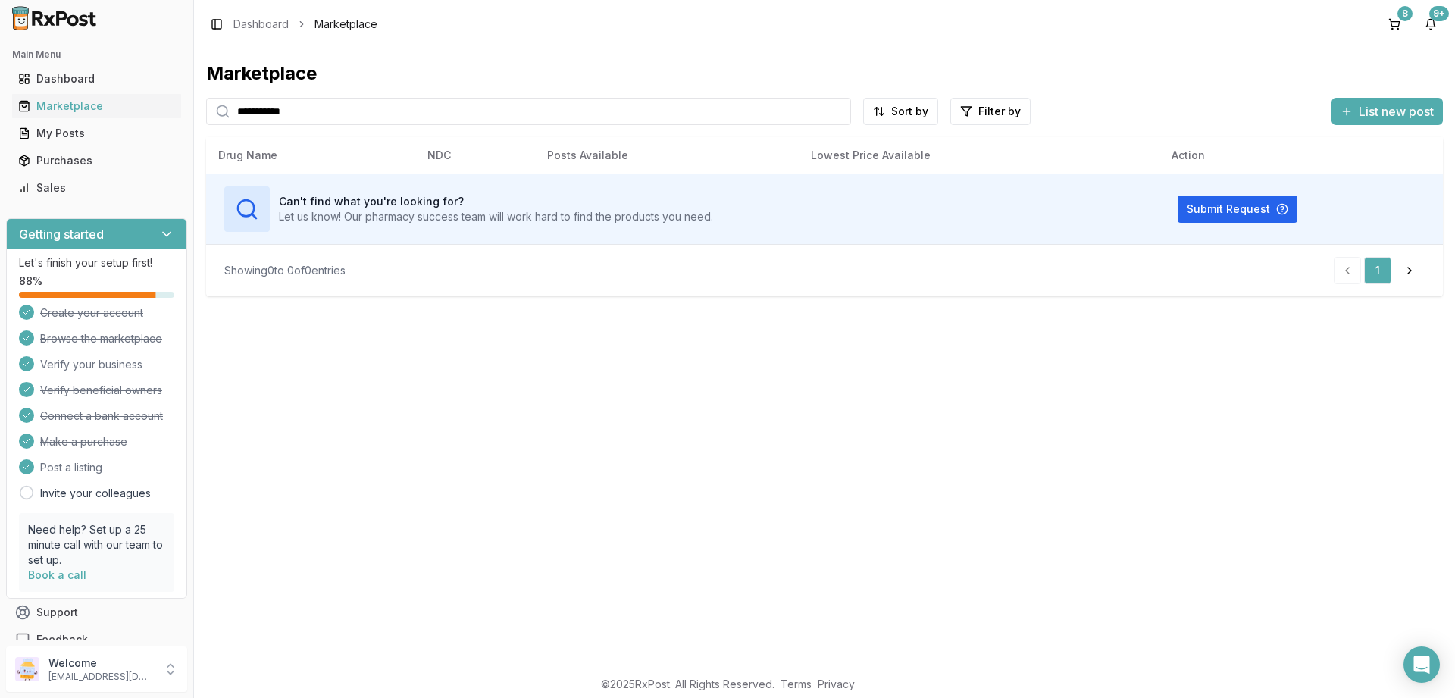
type input "**********"
